Goal: Transaction & Acquisition: Purchase product/service

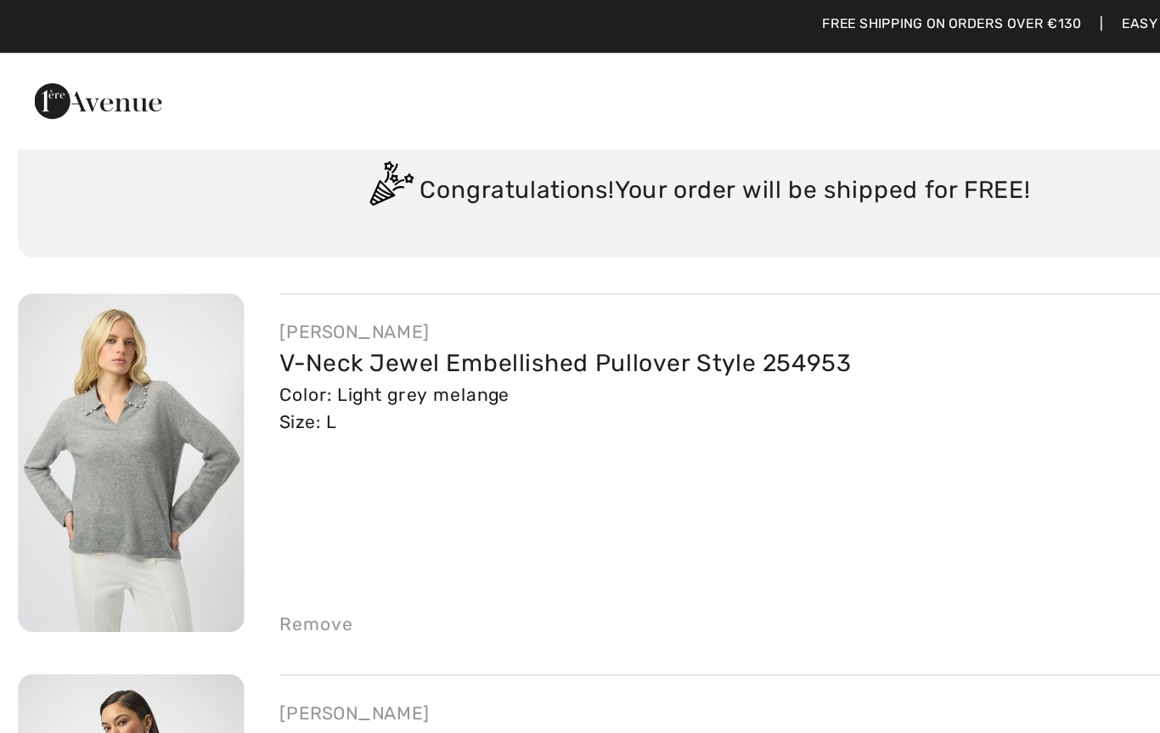
scroll to position [55, 0]
click at [413, 210] on link "V-Neck Jewel Embellished Pullover Style 254953" at bounding box center [321, 207] width 324 height 16
click at [52, 239] on img at bounding box center [74, 263] width 128 height 192
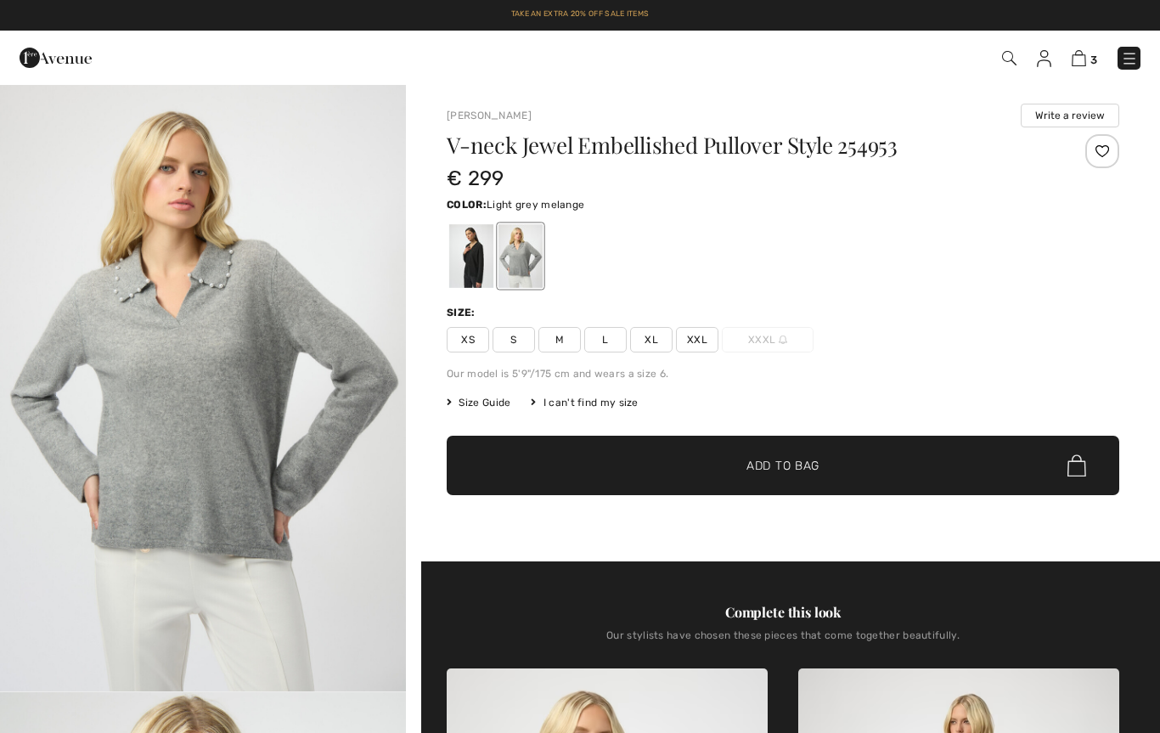
click at [469, 269] on div at bounding box center [471, 256] width 44 height 64
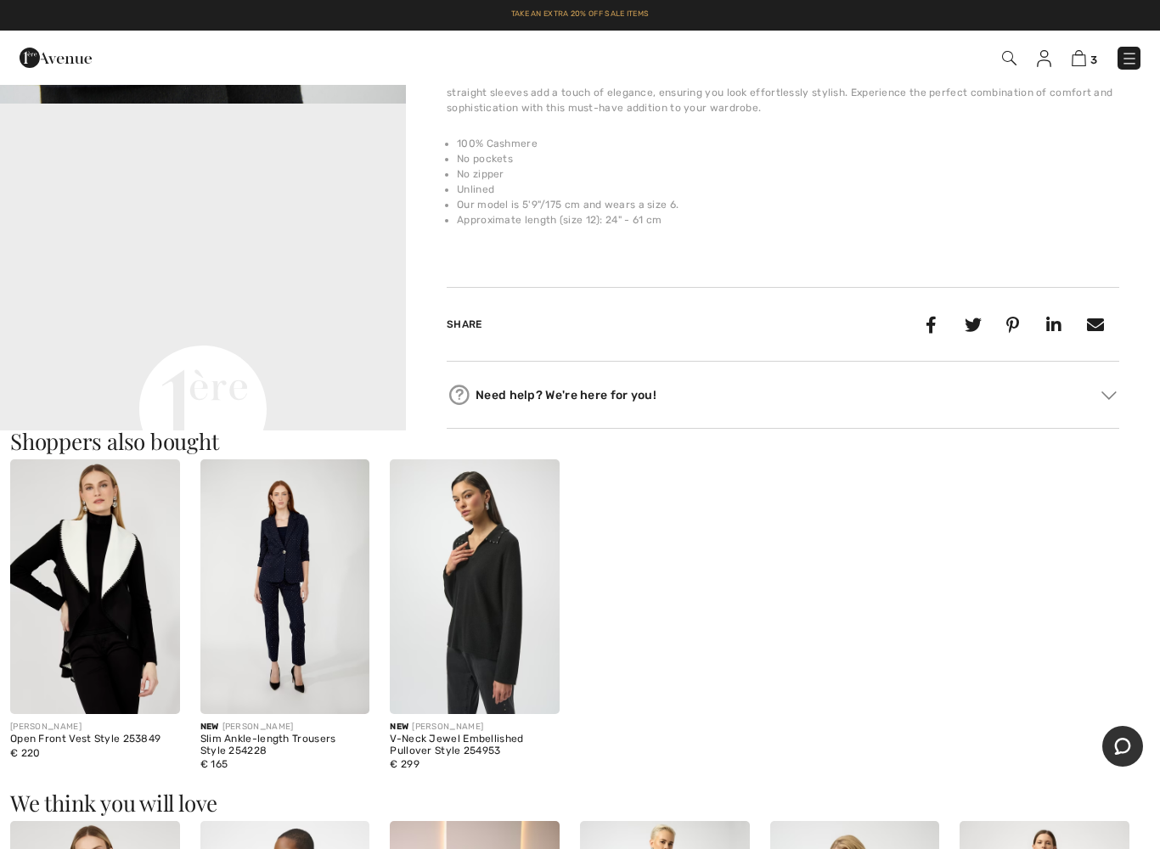
click at [344, 307] on video "Your browser does not support the video tag." at bounding box center [203, 205] width 406 height 203
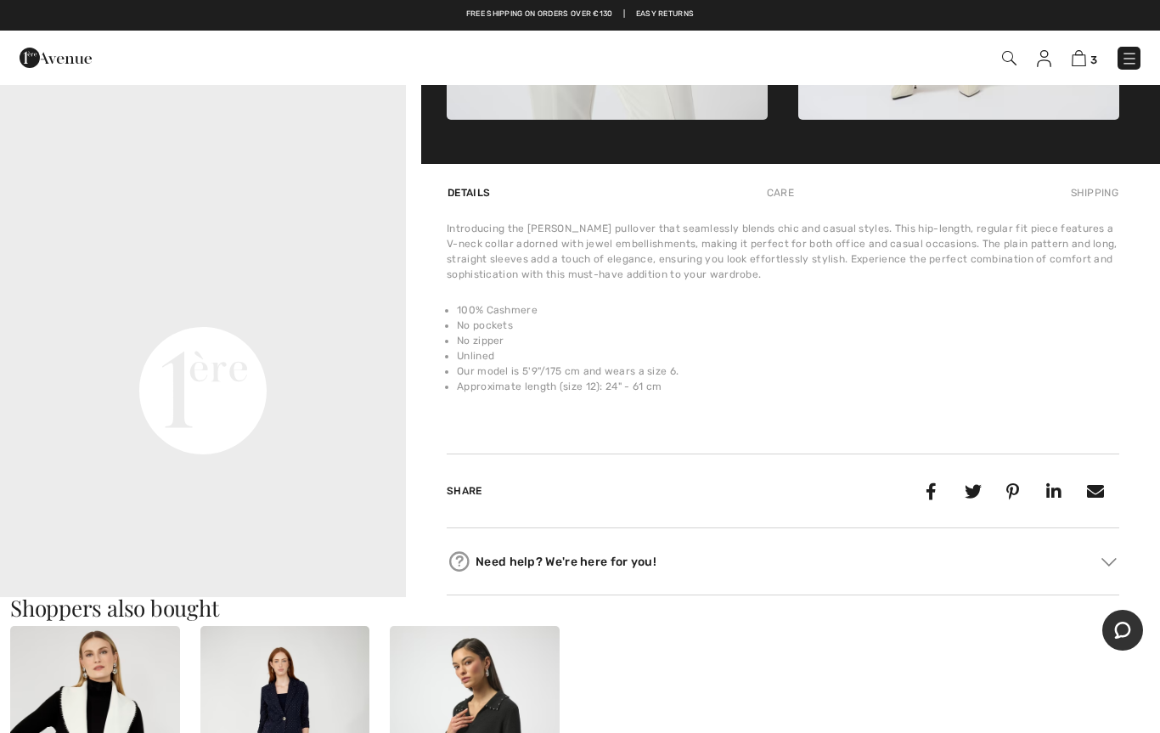
scroll to position [189, 0]
click at [302, 284] on video "Your browser does not support the video tag." at bounding box center [203, 182] width 406 height 203
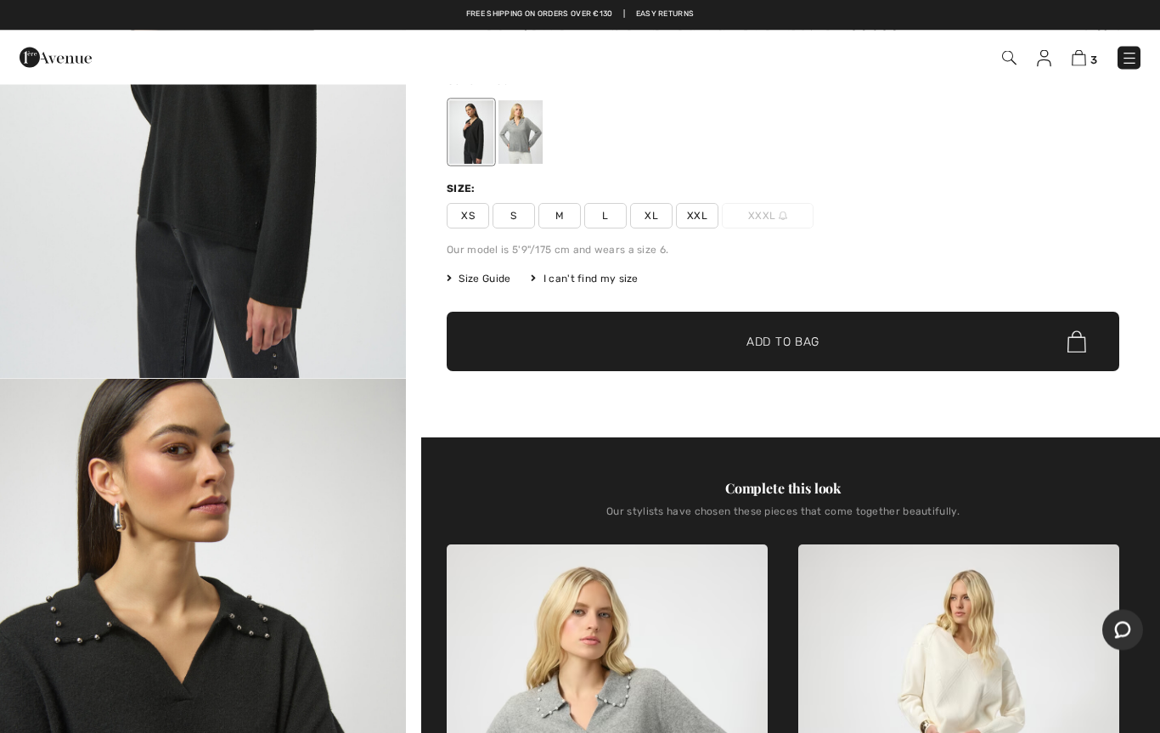
scroll to position [0, 0]
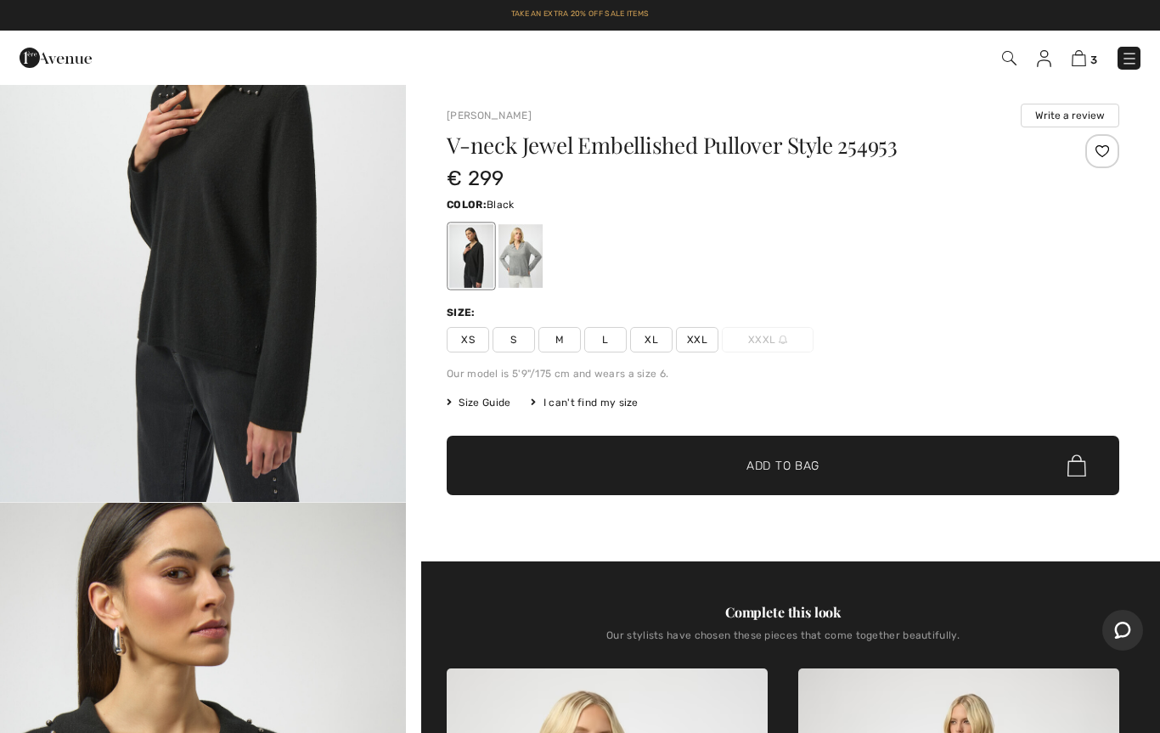
click at [1084, 62] on img at bounding box center [1078, 58] width 14 height 16
